Goal: Transaction & Acquisition: Download file/media

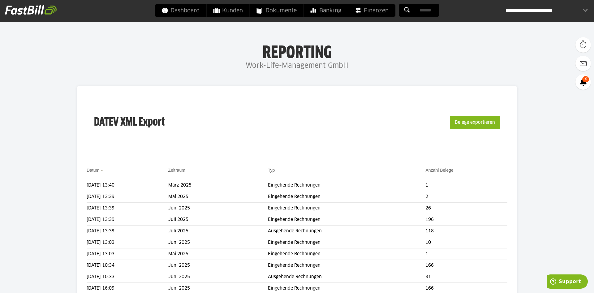
click at [564, 12] on div "**********" at bounding box center [547, 10] width 82 height 12
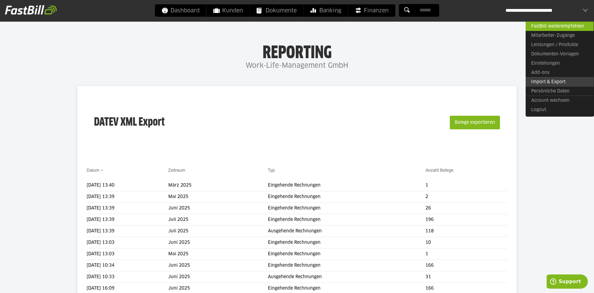
click at [566, 80] on link "Import & Export" at bounding box center [560, 82] width 68 height 10
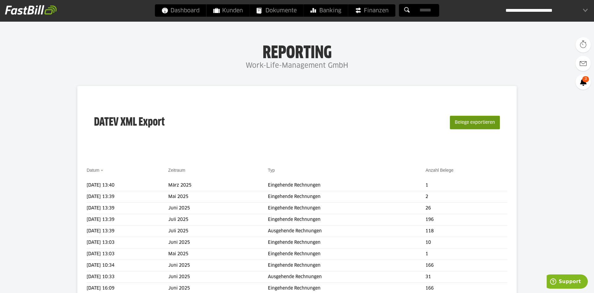
click at [480, 124] on button "Belege exportieren" at bounding box center [475, 123] width 50 height 14
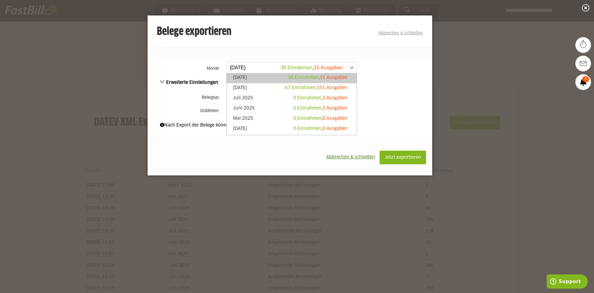
click at [352, 67] on span at bounding box center [289, 67] width 130 height 11
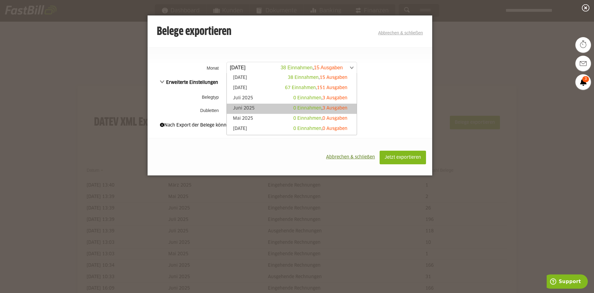
click at [272, 110] on link "Juni 2025 0 Einnahmen , 3 Ausgaben" at bounding box center [292, 108] width 124 height 7
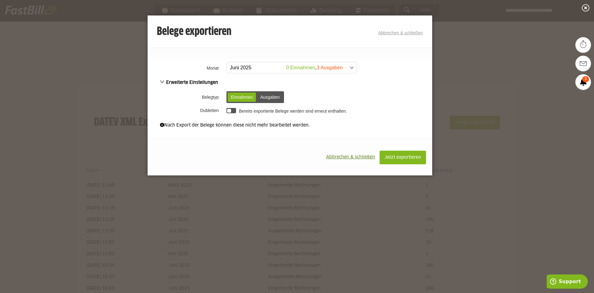
click at [278, 98] on div "Ausgaben" at bounding box center [270, 97] width 26 height 9
click at [400, 156] on span "Jetzt exportieren" at bounding box center [403, 157] width 37 height 4
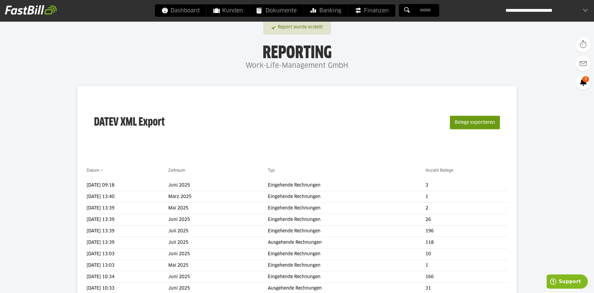
click at [476, 124] on button "Belege exportieren" at bounding box center [475, 123] width 50 height 14
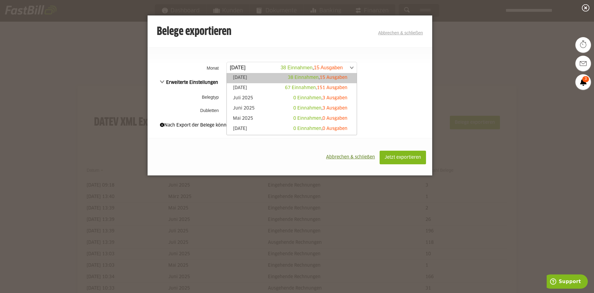
click at [352, 67] on span at bounding box center [289, 67] width 130 height 11
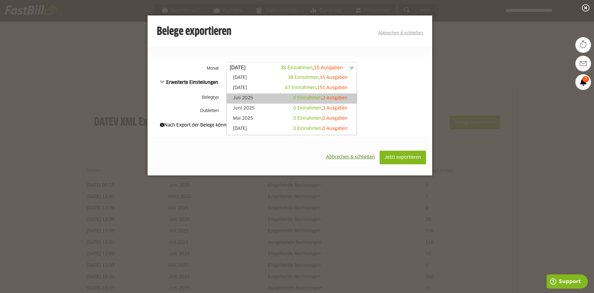
click at [271, 99] on link "Juli 2025 0 Einnahmen , 3 Ausgaben" at bounding box center [292, 98] width 124 height 7
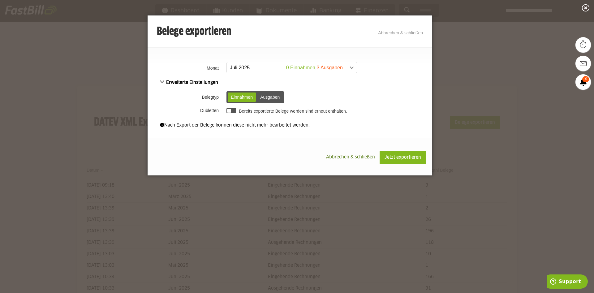
click at [271, 99] on div "Ausgaben" at bounding box center [270, 97] width 26 height 9
click at [405, 158] on span "Jetzt exportieren" at bounding box center [403, 157] width 37 height 4
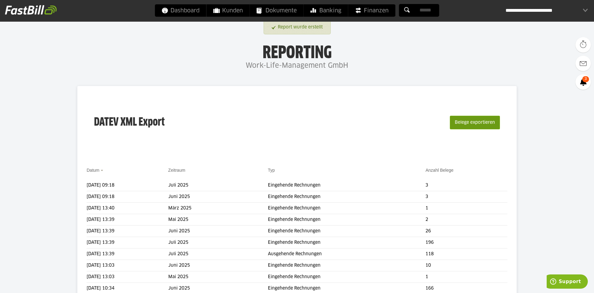
click at [475, 123] on button "Belege exportieren" at bounding box center [475, 123] width 50 height 14
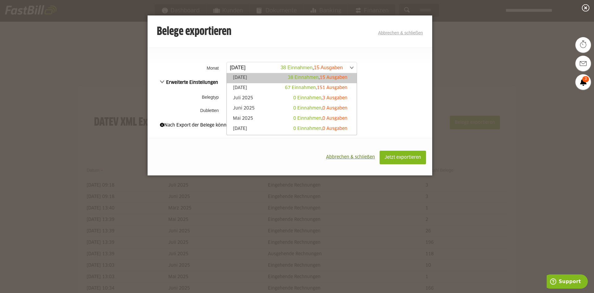
click at [350, 66] on span at bounding box center [289, 67] width 130 height 11
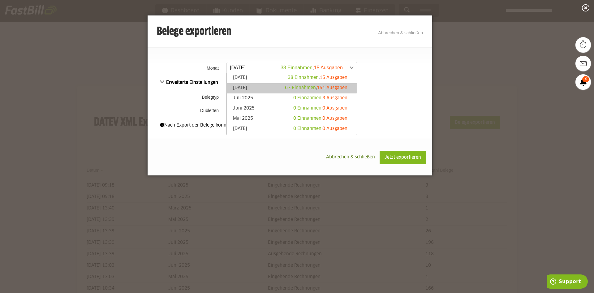
click at [256, 87] on link "August 2025 67 Einnahmen , 151 Ausgaben" at bounding box center [292, 88] width 124 height 7
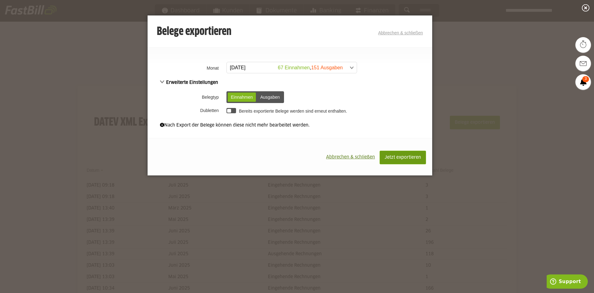
click at [407, 160] on span "Jetzt exportieren" at bounding box center [403, 157] width 37 height 4
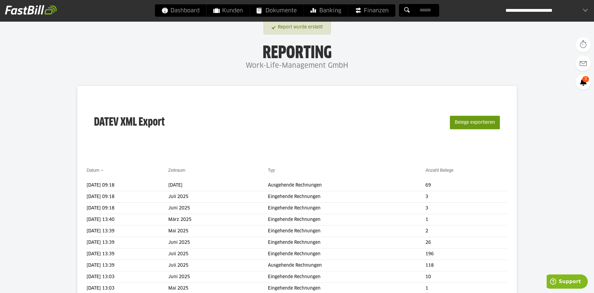
click at [482, 128] on button "Belege exportieren" at bounding box center [475, 123] width 50 height 14
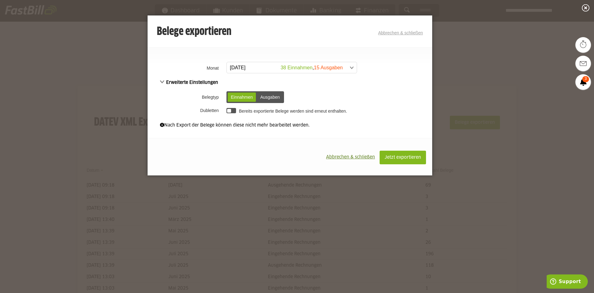
click at [353, 67] on span at bounding box center [289, 67] width 130 height 11
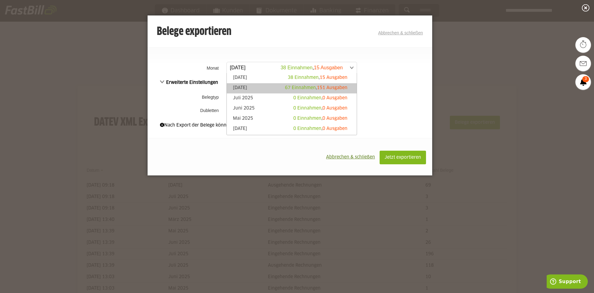
click at [259, 88] on link "August 2025 67 Einnahmen , 151 Ausgaben" at bounding box center [292, 88] width 124 height 7
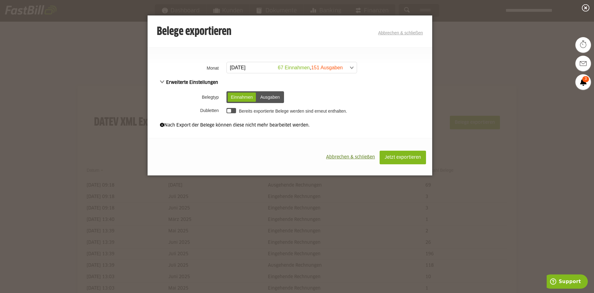
click at [269, 94] on div "Ausgaben" at bounding box center [270, 97] width 26 height 9
click at [414, 160] on span "Jetzt exportieren" at bounding box center [403, 157] width 37 height 4
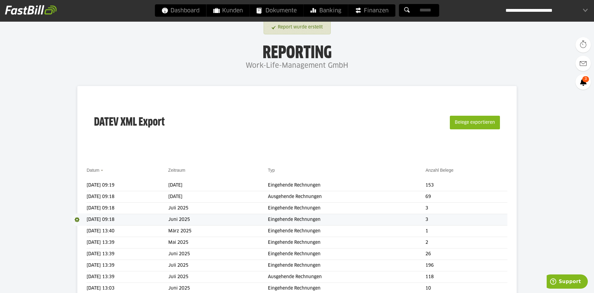
click at [76, 219] on span at bounding box center [78, 220] width 15 height 12
click at [86, 229] on link "Download" at bounding box center [87, 227] width 33 height 7
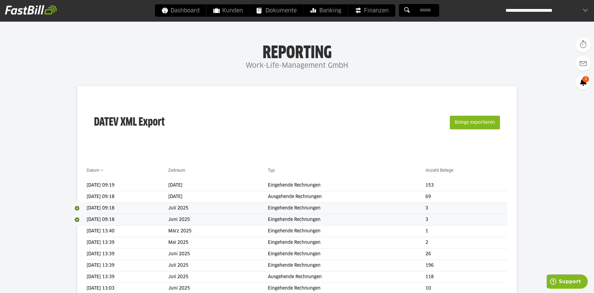
click at [76, 207] on span at bounding box center [78, 208] width 15 height 12
click at [83, 219] on link "Download" at bounding box center [87, 216] width 33 height 7
click at [77, 195] on span at bounding box center [78, 197] width 15 height 12
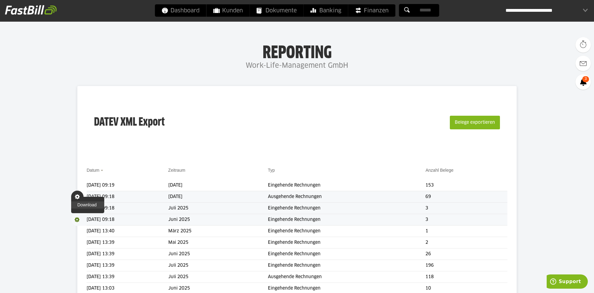
click at [80, 204] on link "Download" at bounding box center [87, 205] width 33 height 7
click at [75, 197] on span "Download" at bounding box center [78, 197] width 15 height 12
click at [81, 204] on link "Download" at bounding box center [87, 205] width 33 height 7
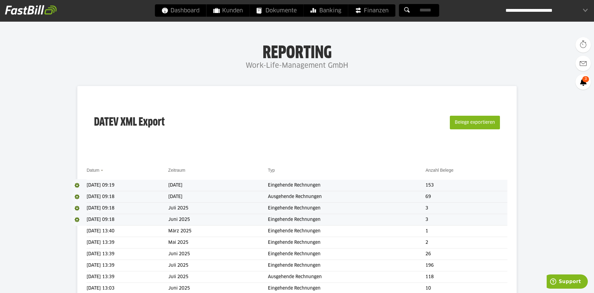
click at [76, 185] on span at bounding box center [78, 185] width 15 height 12
click at [82, 195] on link "Download" at bounding box center [87, 193] width 33 height 7
